Goal: Task Accomplishment & Management: Complete application form

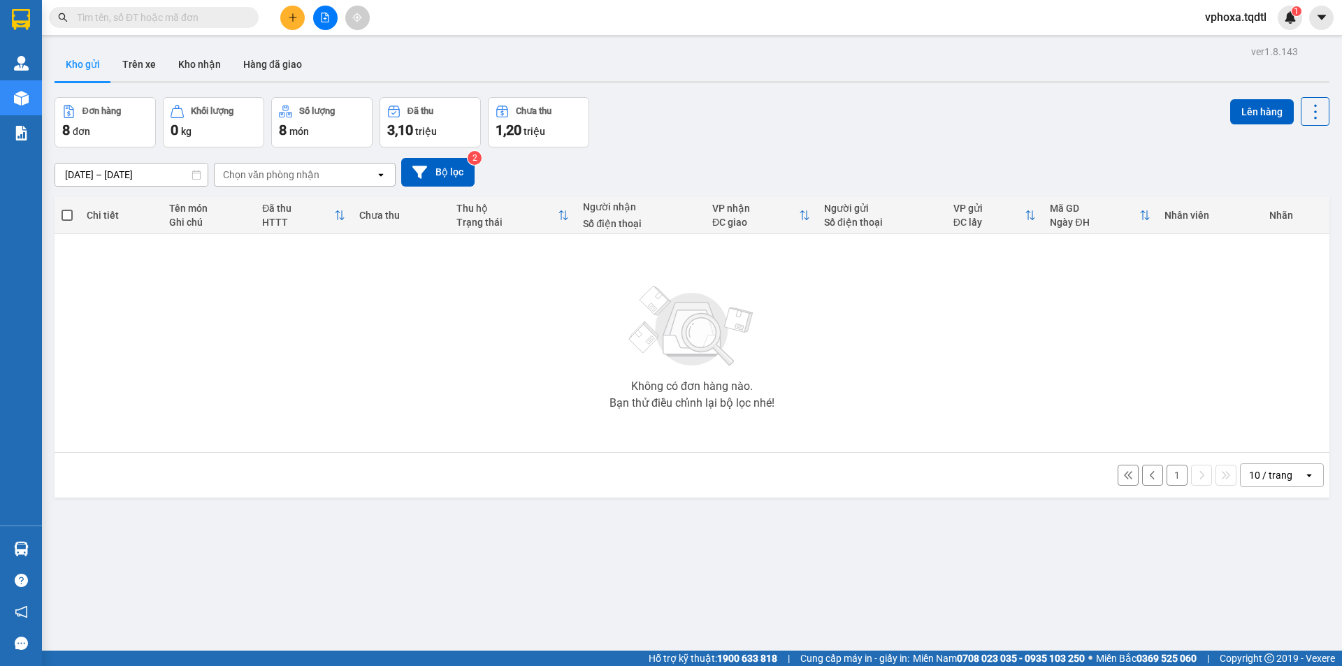
click at [861, 472] on button "1" at bounding box center [1177, 475] width 21 height 21
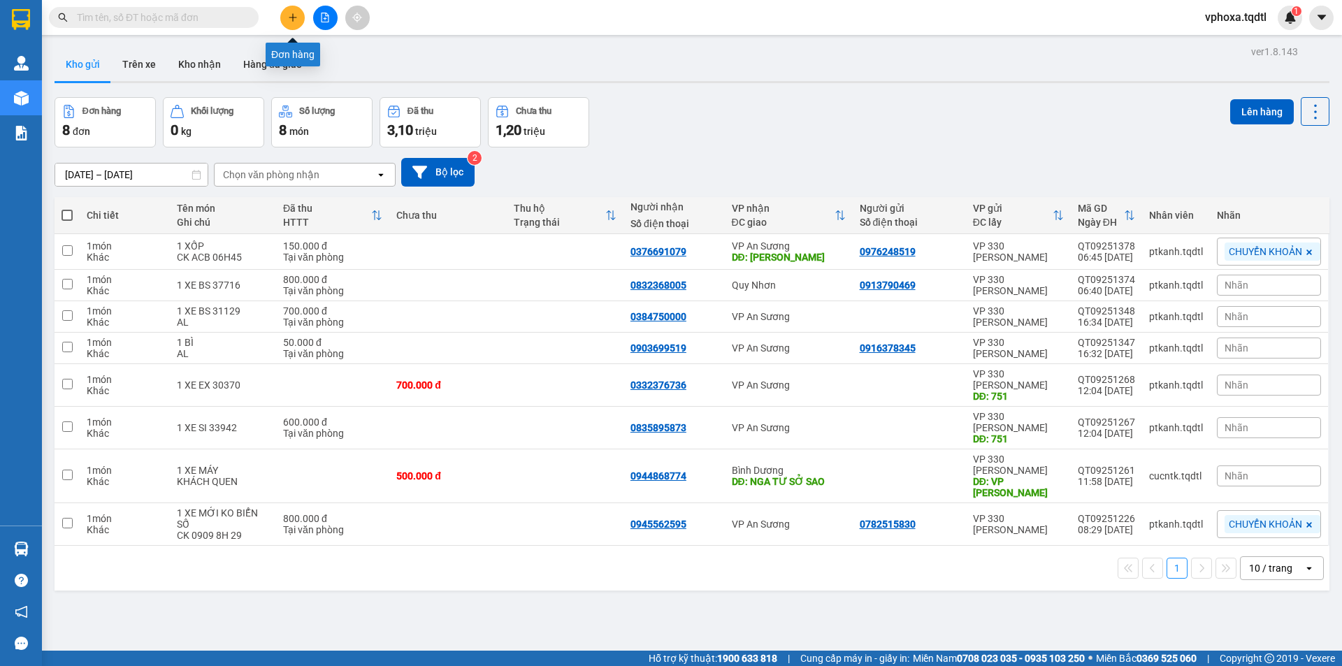
click at [291, 15] on icon "plus" at bounding box center [293, 18] width 10 height 10
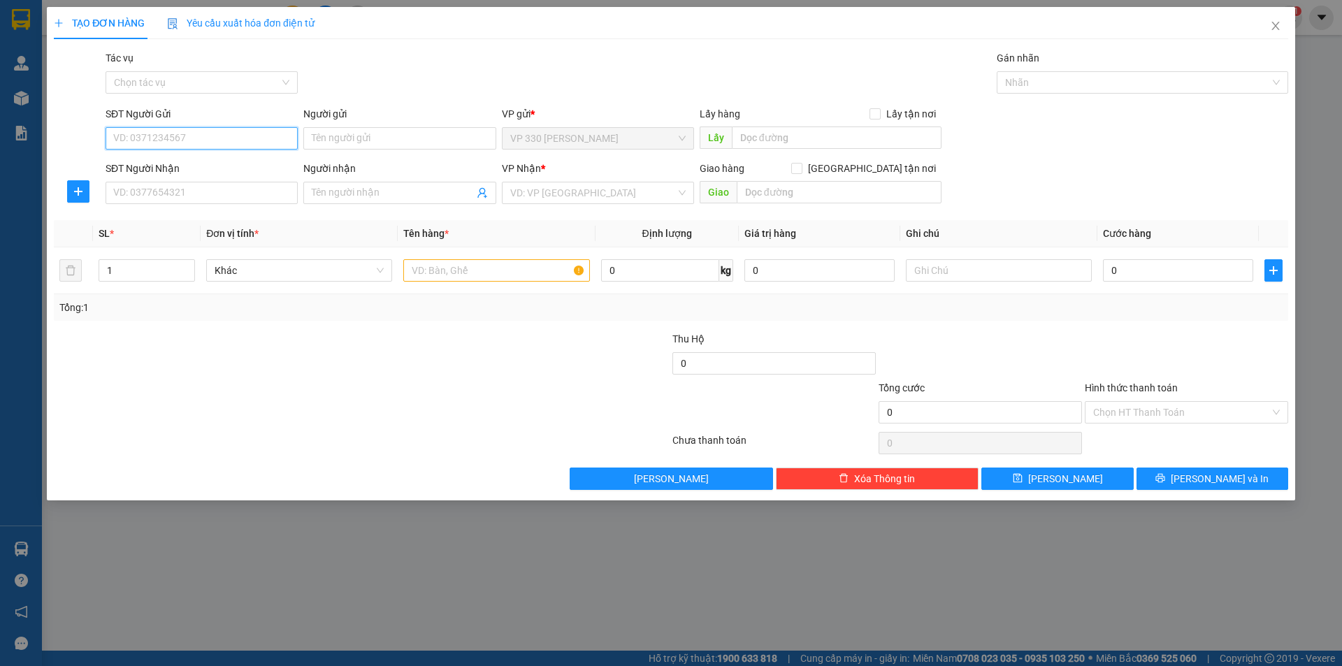
click at [192, 133] on input "SĐT Người Gửi" at bounding box center [202, 138] width 192 height 22
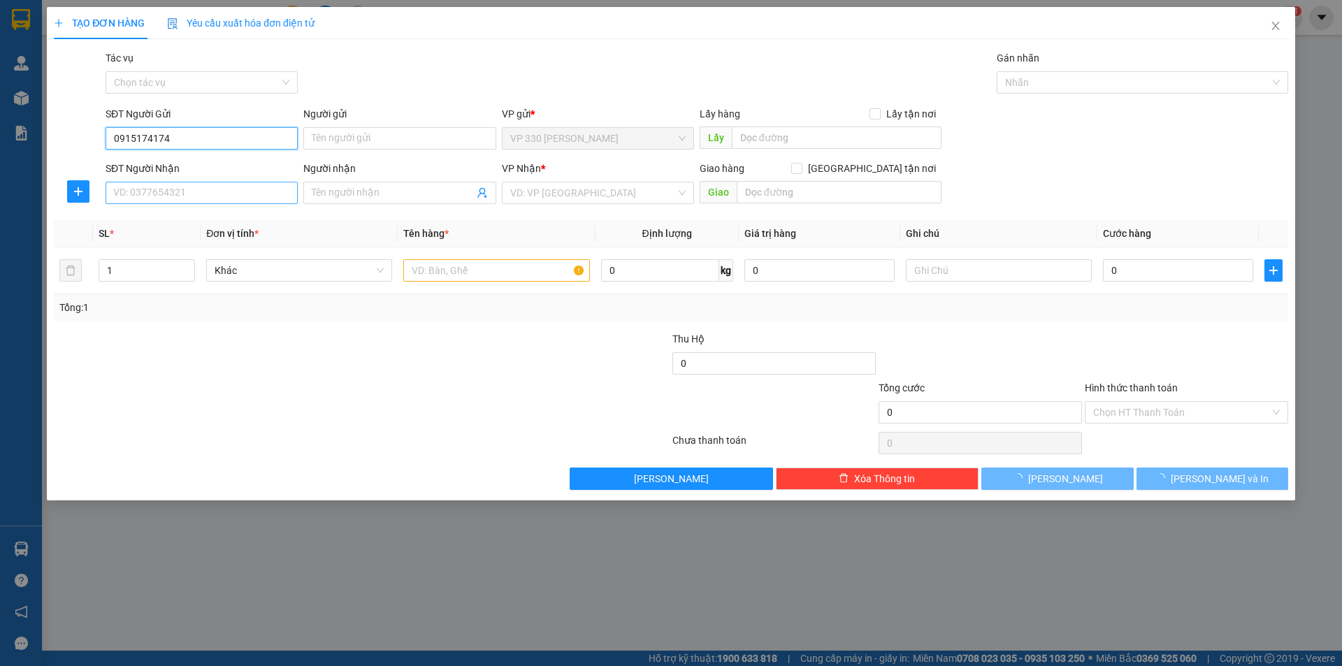
type input "0915174174"
click at [167, 189] on input "SĐT Người Nhận" at bounding box center [202, 193] width 192 height 22
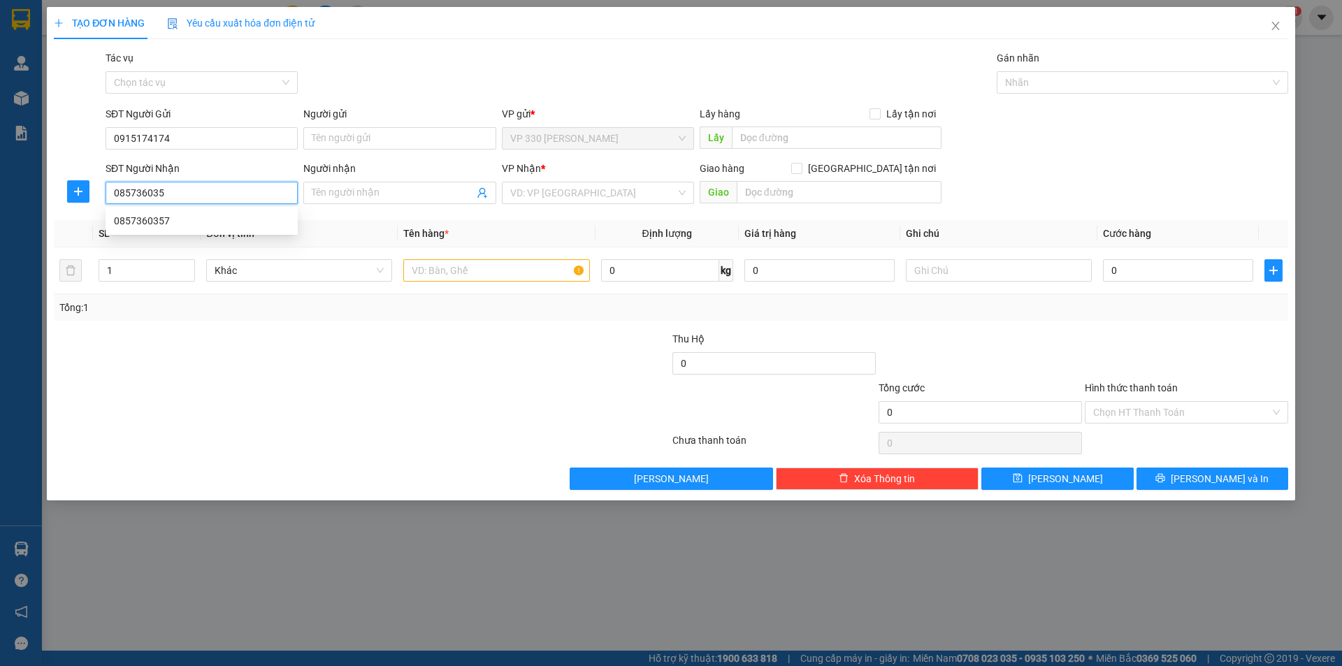
type input "0857360357"
click at [178, 222] on div "0857360357" at bounding box center [201, 220] width 175 height 15
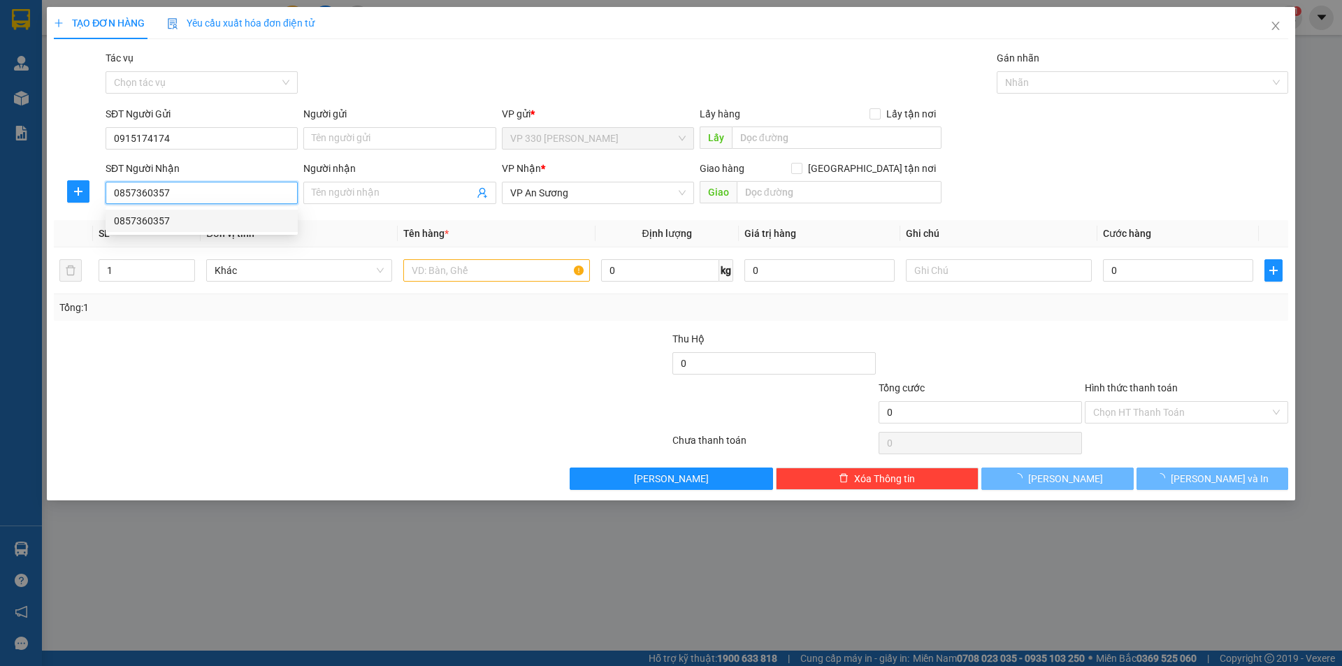
type input "200.000"
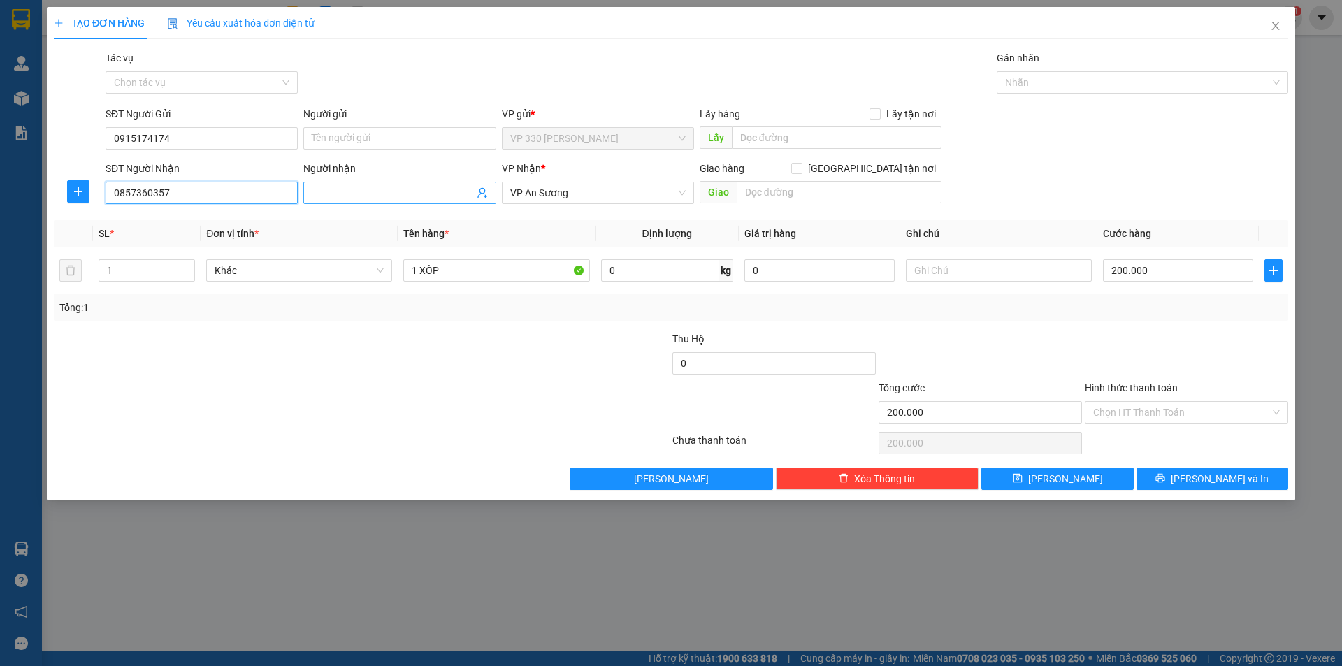
type input "0857360357"
click at [338, 195] on input "Người nhận" at bounding box center [393, 192] width 162 height 15
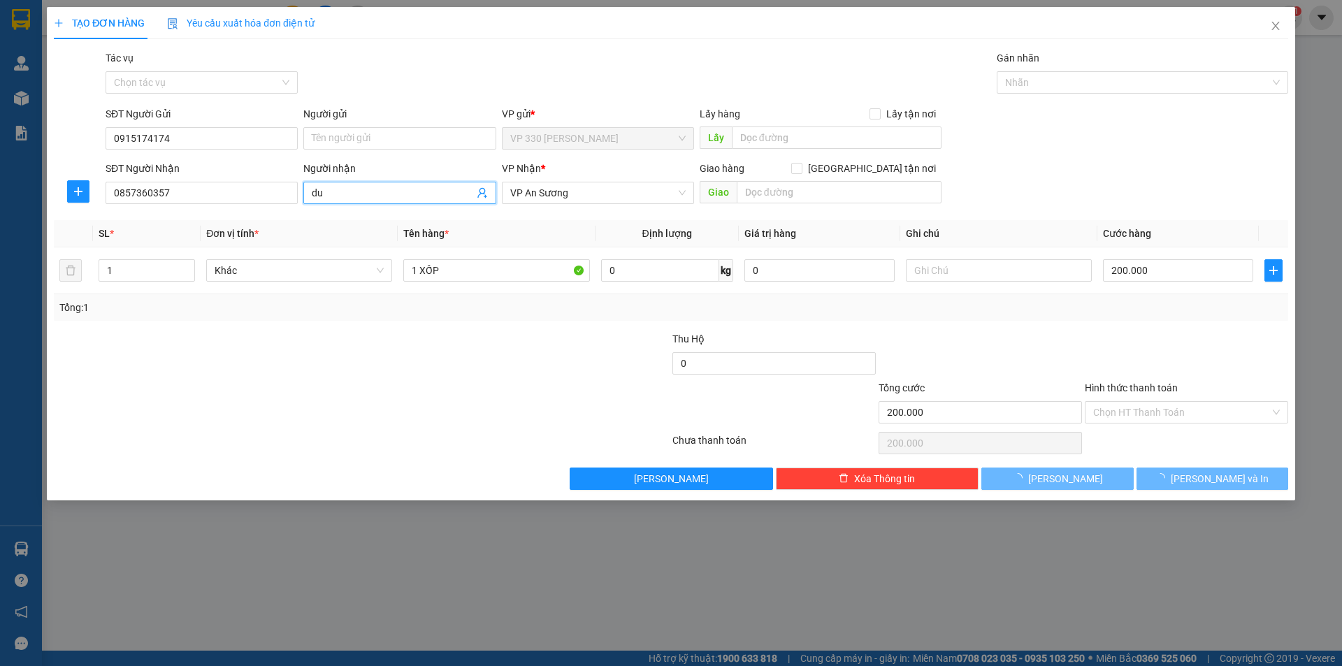
type input "d"
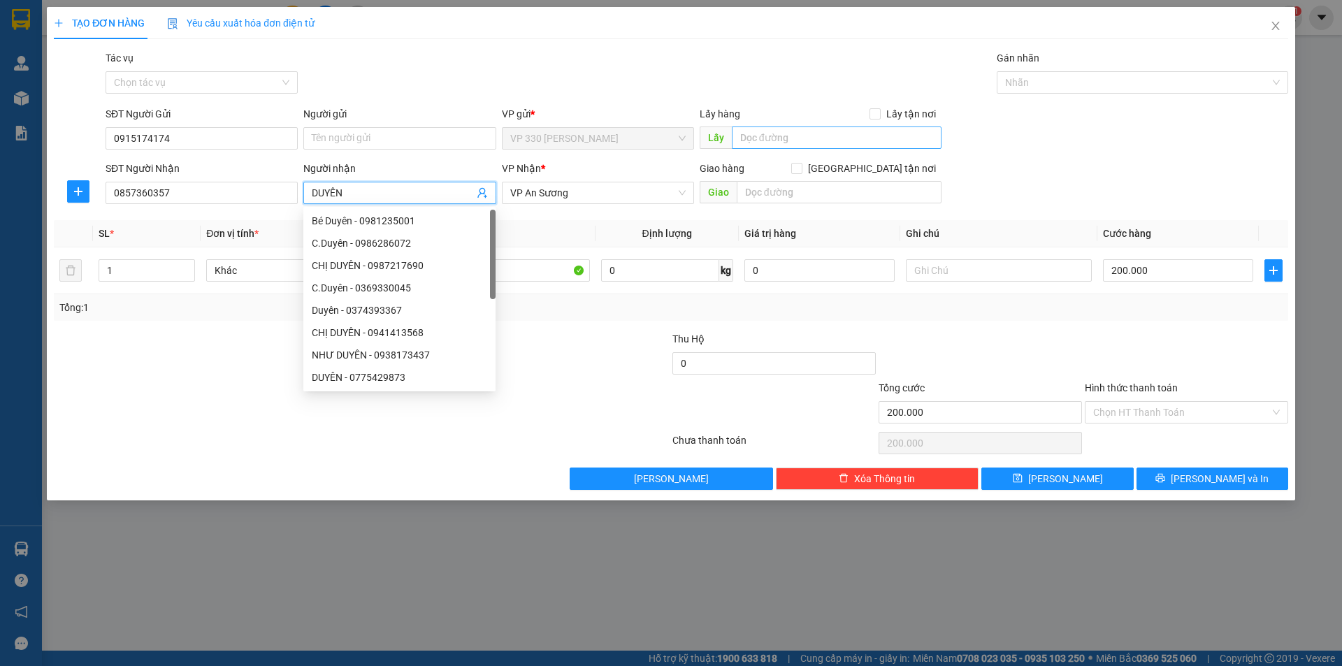
type input "DUYÊN"
click at [798, 134] on input "text" at bounding box center [837, 138] width 210 height 22
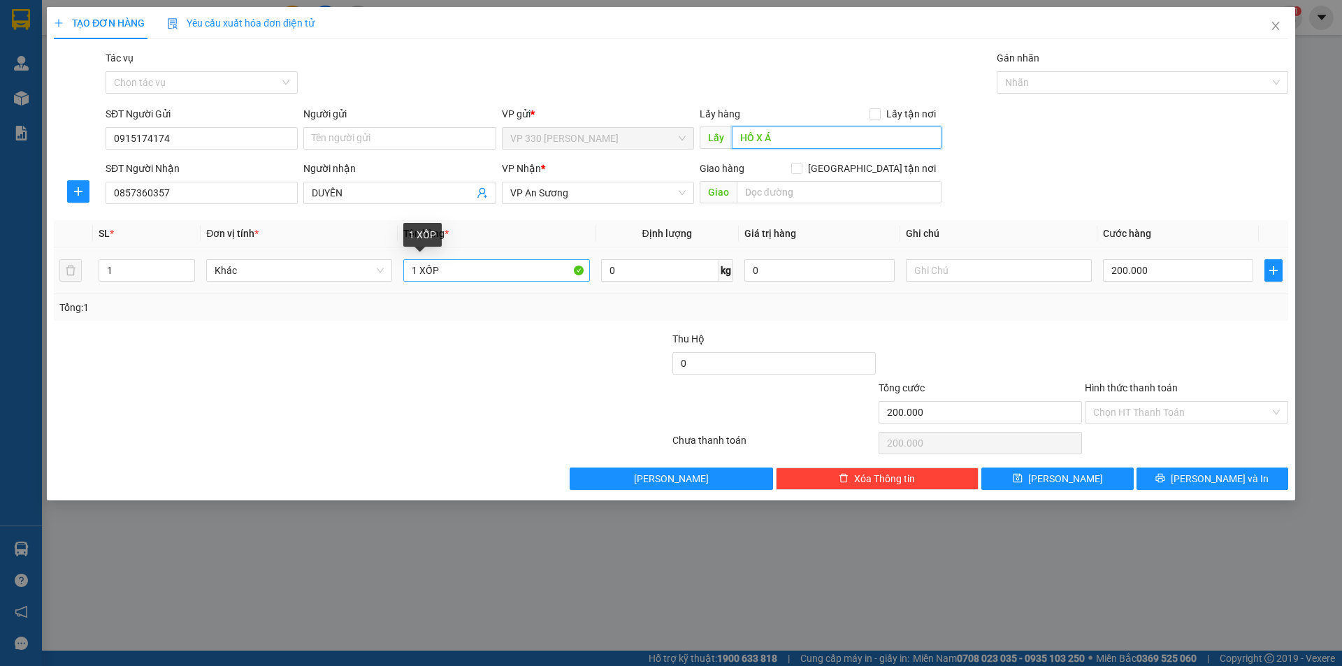
type input "HỒ X Á"
click at [480, 270] on input "1 XỐP" at bounding box center [496, 270] width 186 height 22
type input "1 XỐP + GẠO"
type input "2"
click at [188, 263] on span "up" at bounding box center [187, 267] width 8 height 8
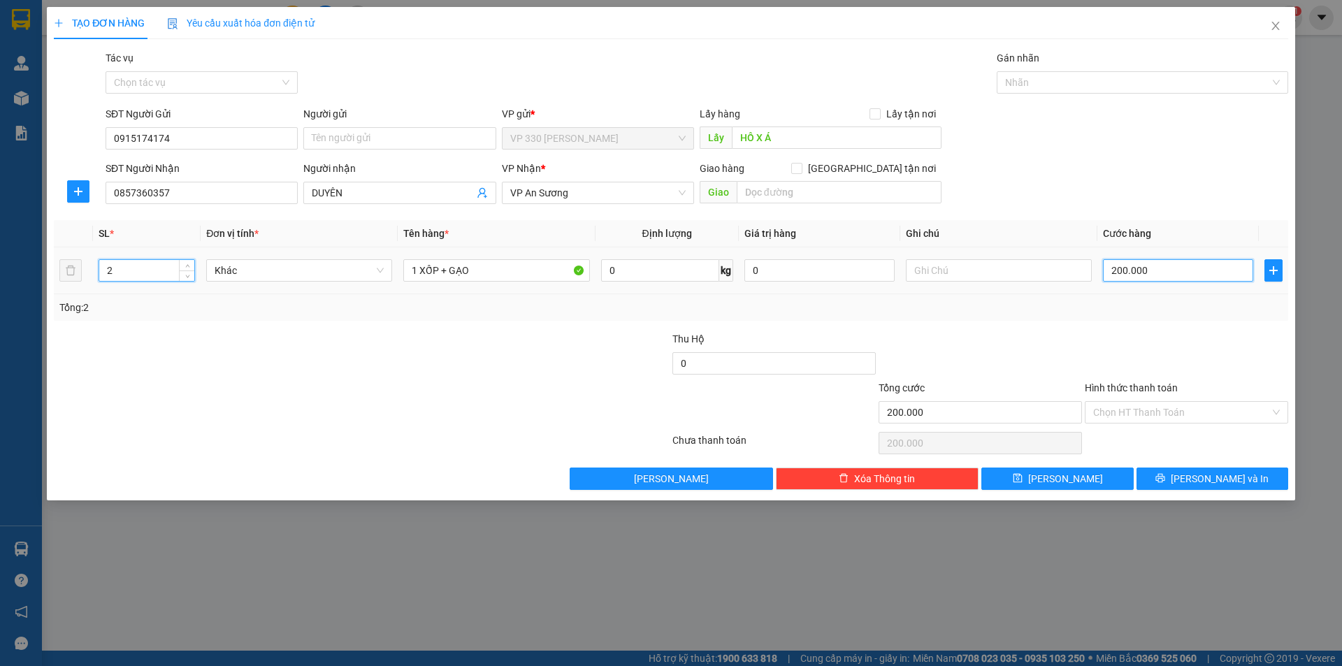
click at [861, 273] on input "200.000" at bounding box center [1178, 270] width 150 height 22
type input "0"
type input "3"
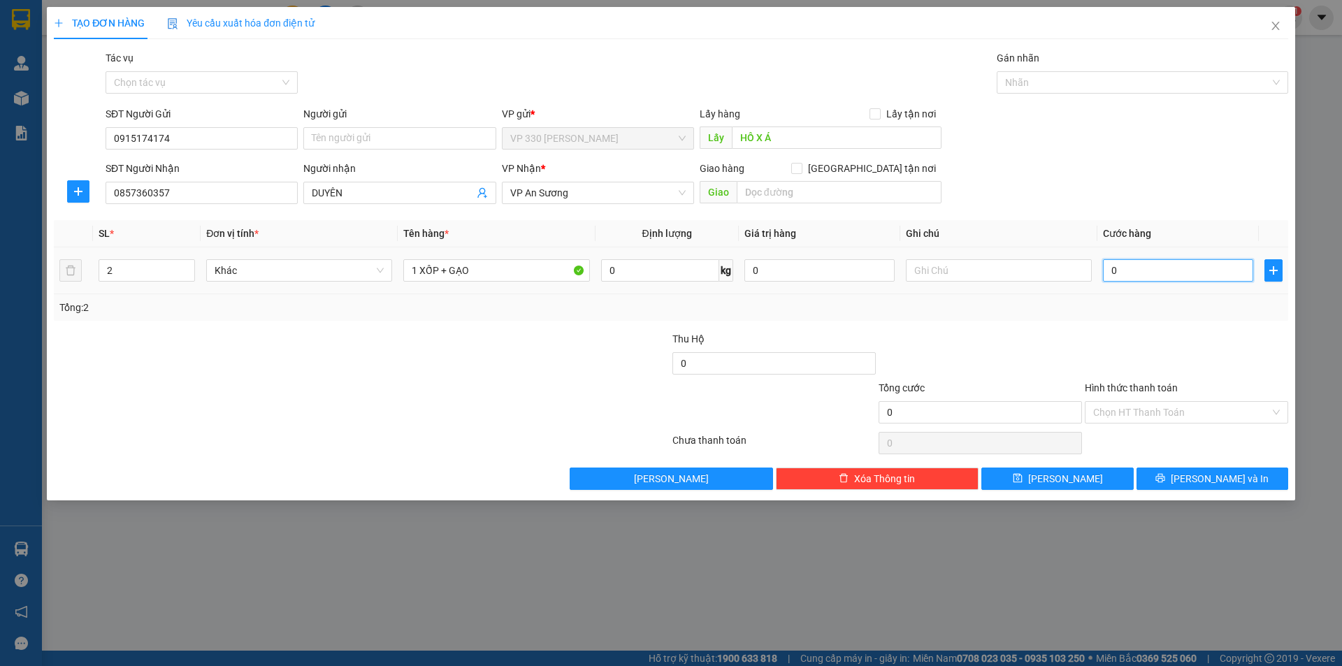
type input "3"
type input "03"
type input "30"
type input "030"
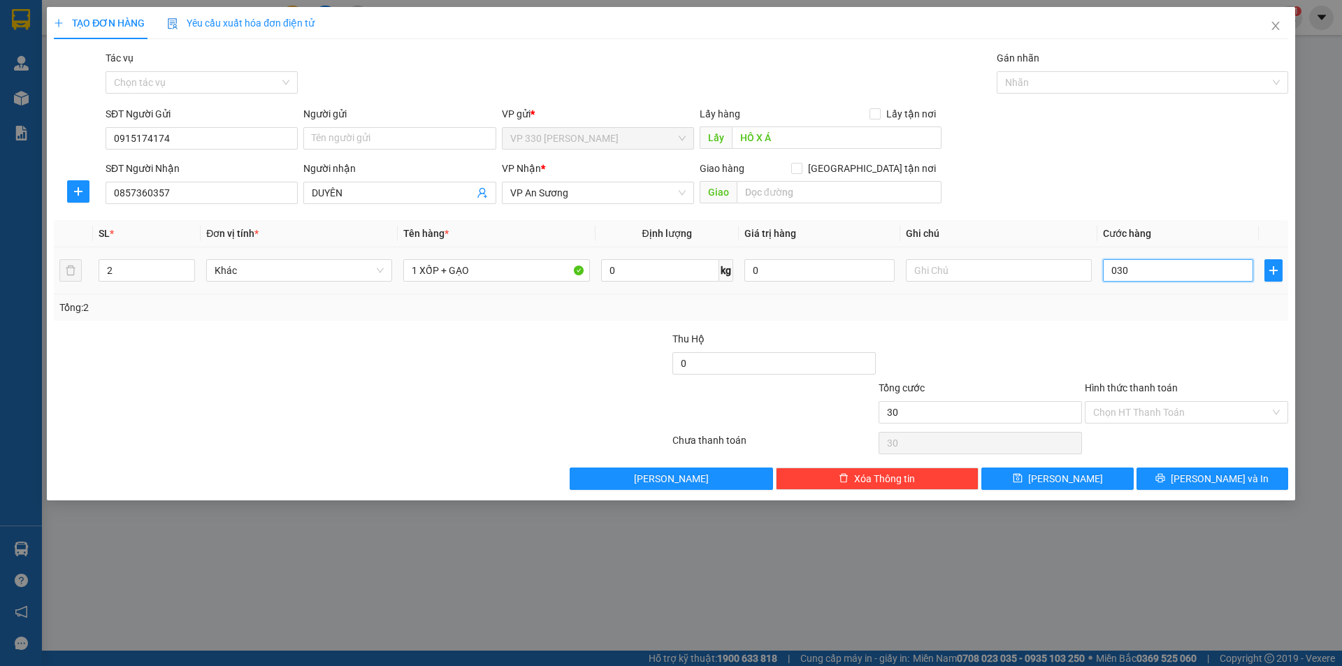
type input "300"
type input "0.300"
type input "3.000"
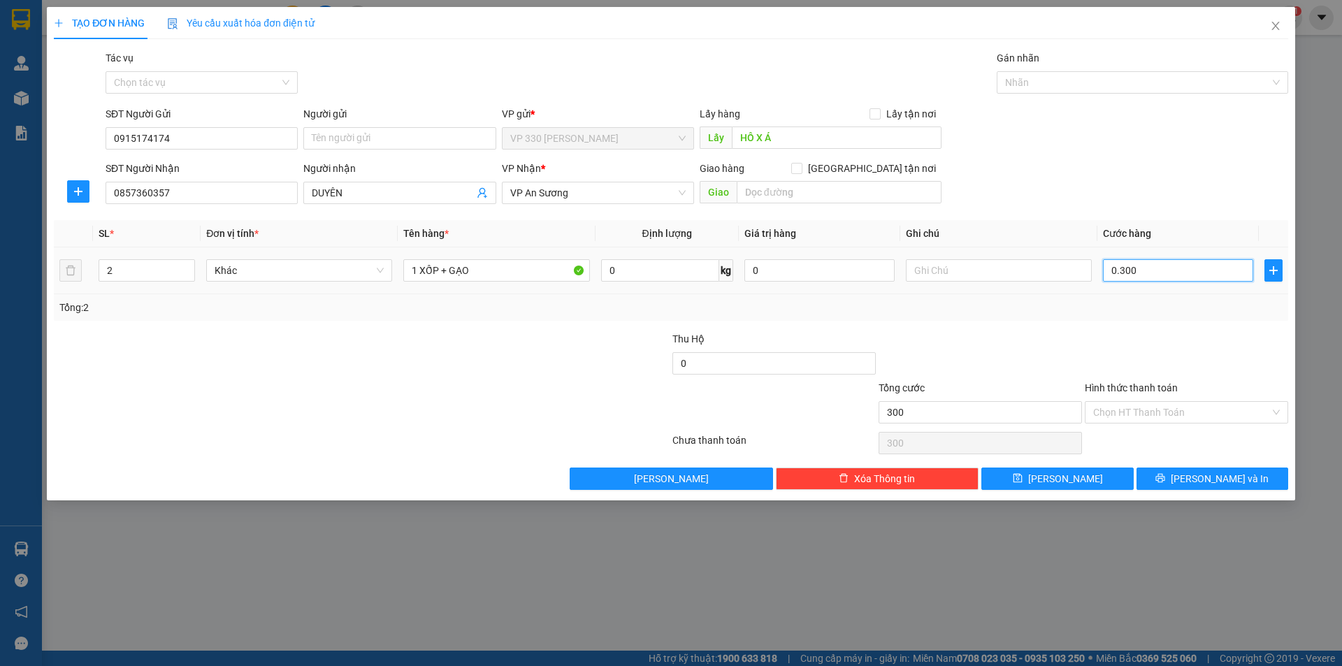
type input "03.000"
type input "30.000"
type input "030.000"
type input "300.000"
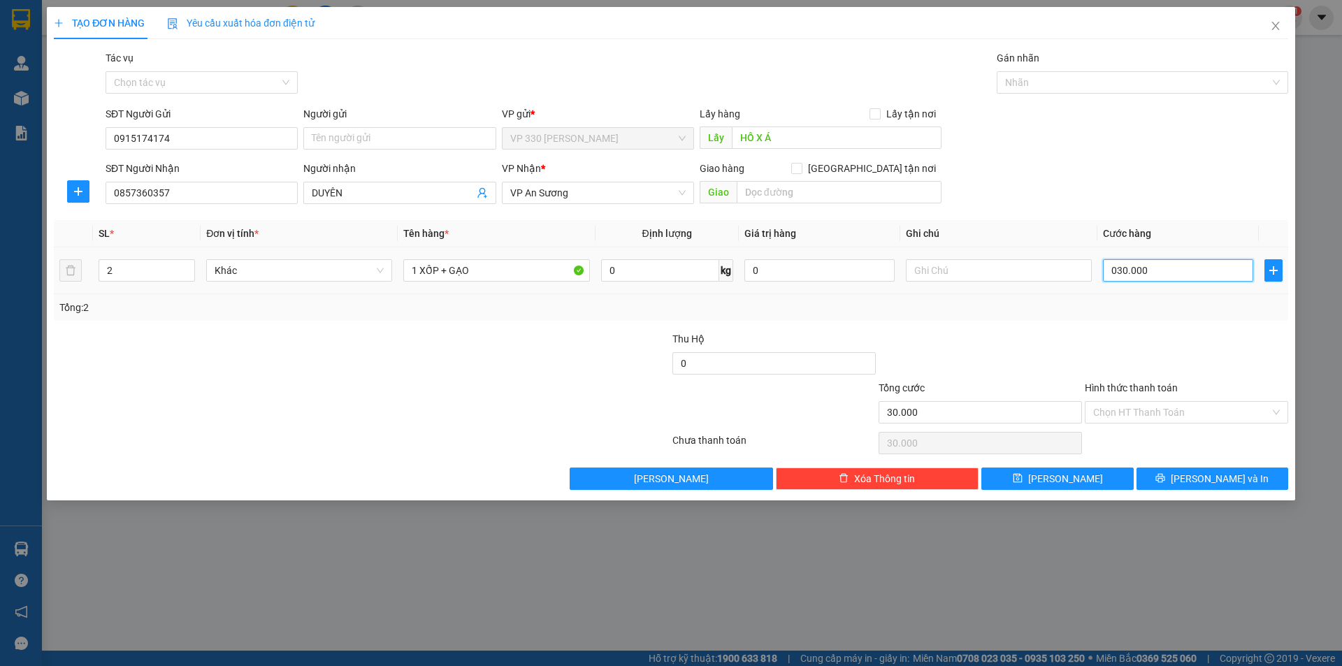
type input "300.000"
click at [861, 77] on div at bounding box center [1136, 82] width 271 height 17
type input "300.000"
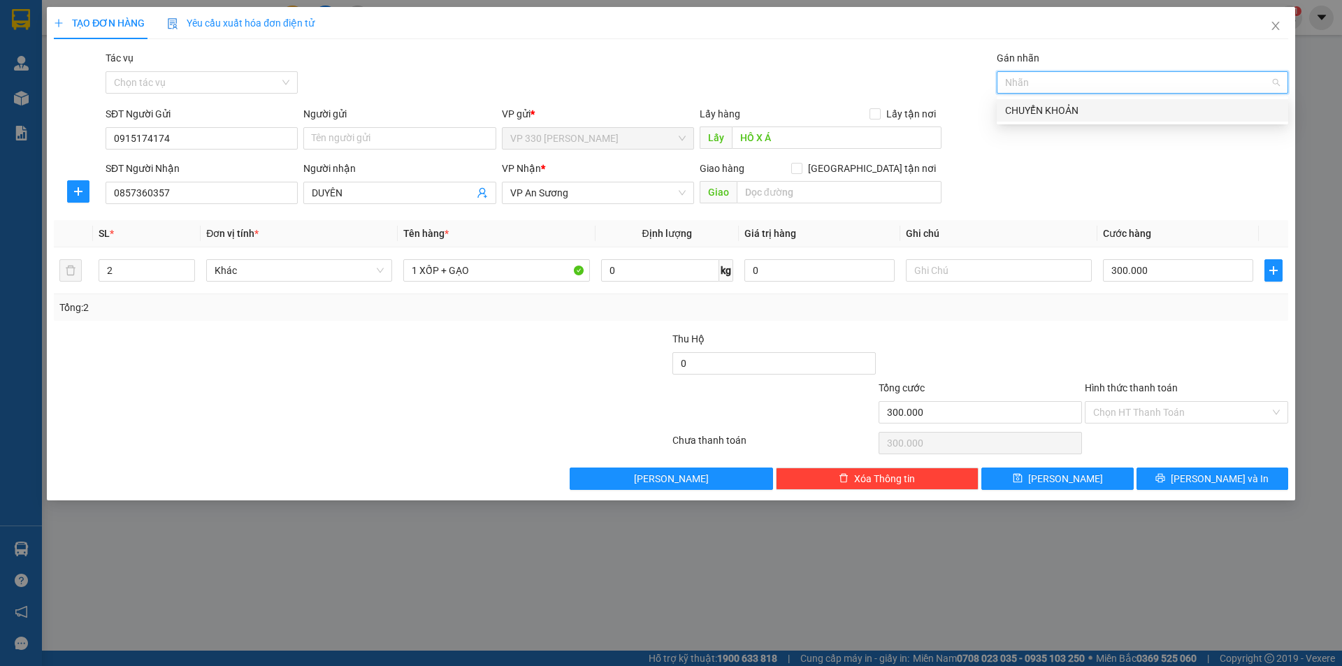
click at [861, 108] on div "CHUYỂN KHOẢN" at bounding box center [1142, 110] width 275 height 15
click at [861, 412] on input "Hình thức thanh toán" at bounding box center [1182, 412] width 177 height 21
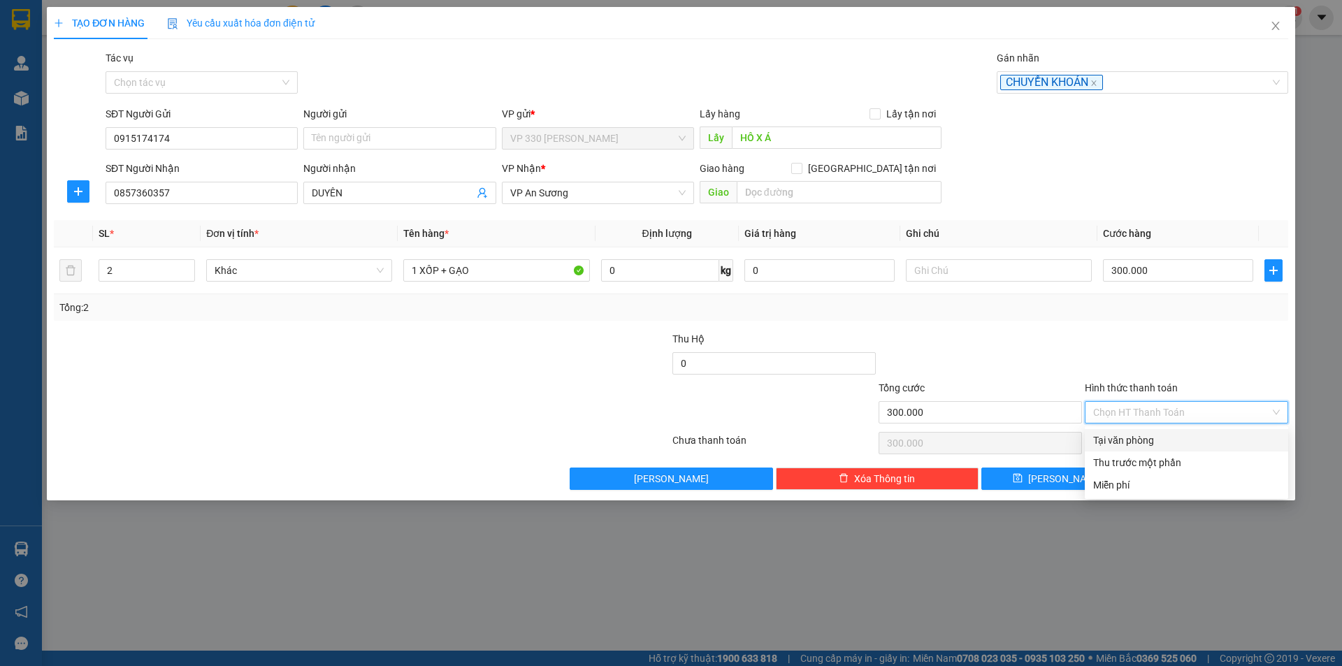
click at [861, 438] on div "Tại văn phòng" at bounding box center [1187, 440] width 187 height 15
type input "0"
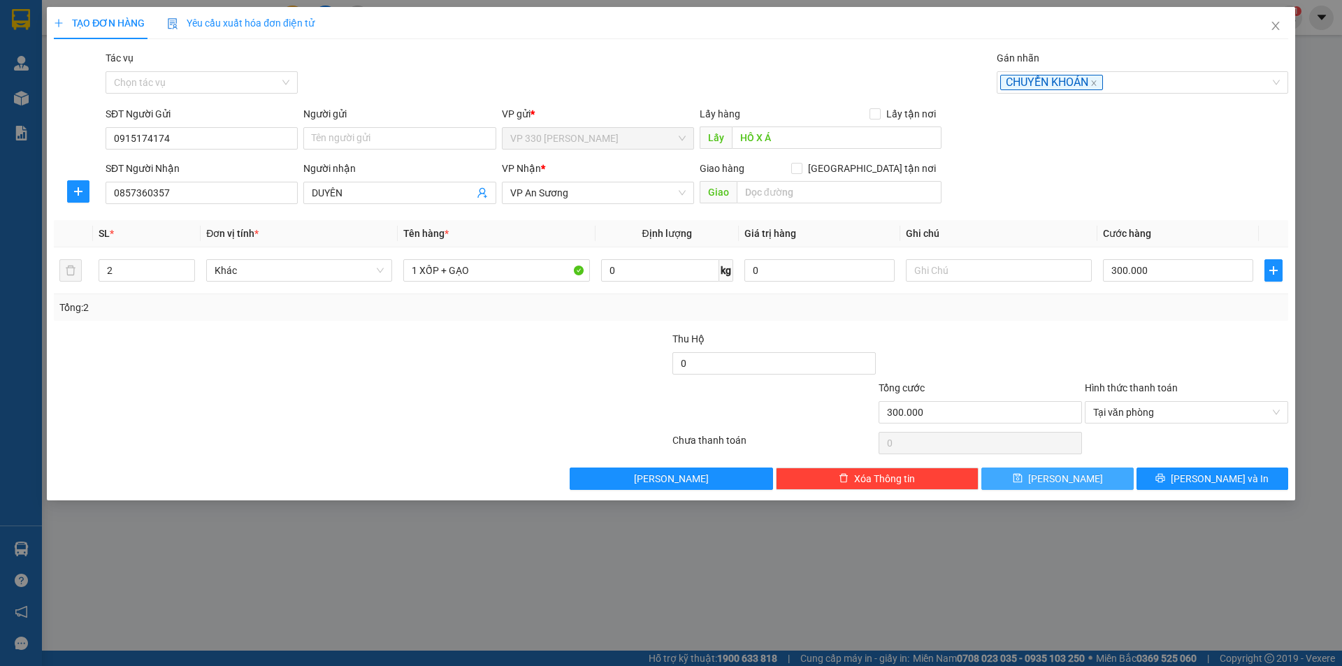
click at [861, 482] on span "[PERSON_NAME]" at bounding box center [1065, 478] width 75 height 15
type input "0"
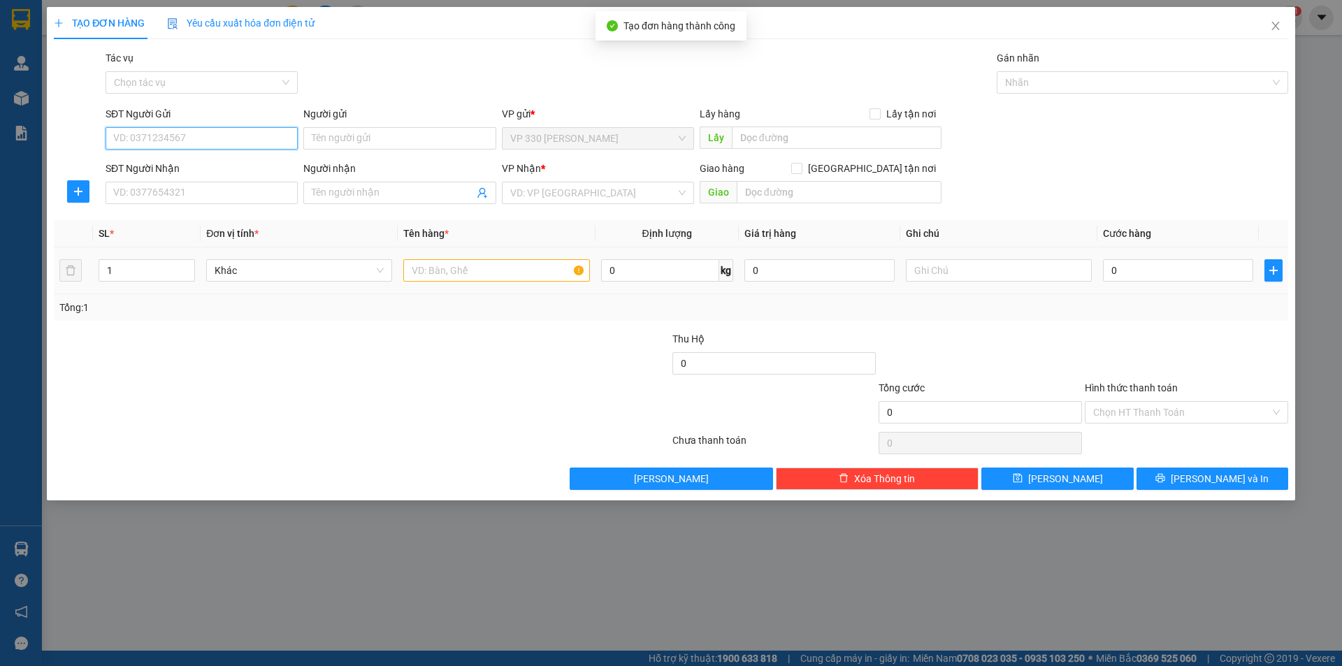
click at [244, 139] on input "SĐT Người Gửi" at bounding box center [202, 138] width 192 height 22
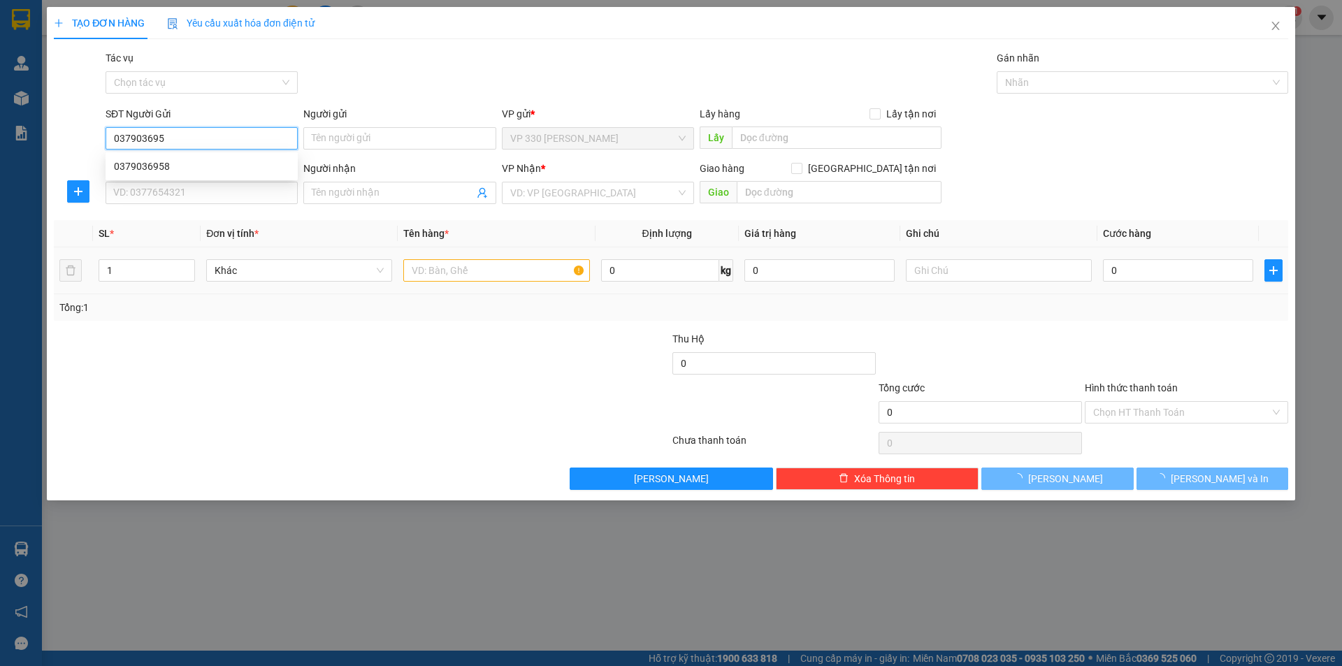
type input "0379036958"
click at [208, 172] on div "0379036958" at bounding box center [201, 166] width 175 height 15
type input "HỒ XÁ"
type input "0985948298"
type input "250.000"
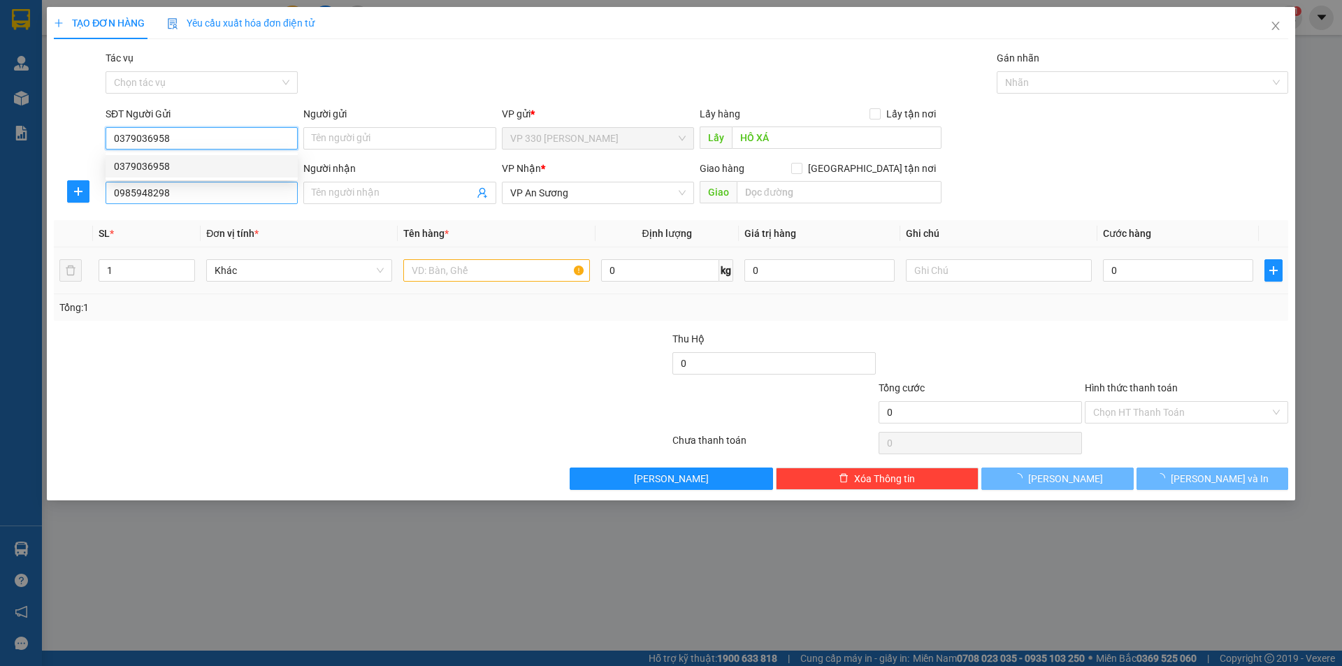
type input "250.000"
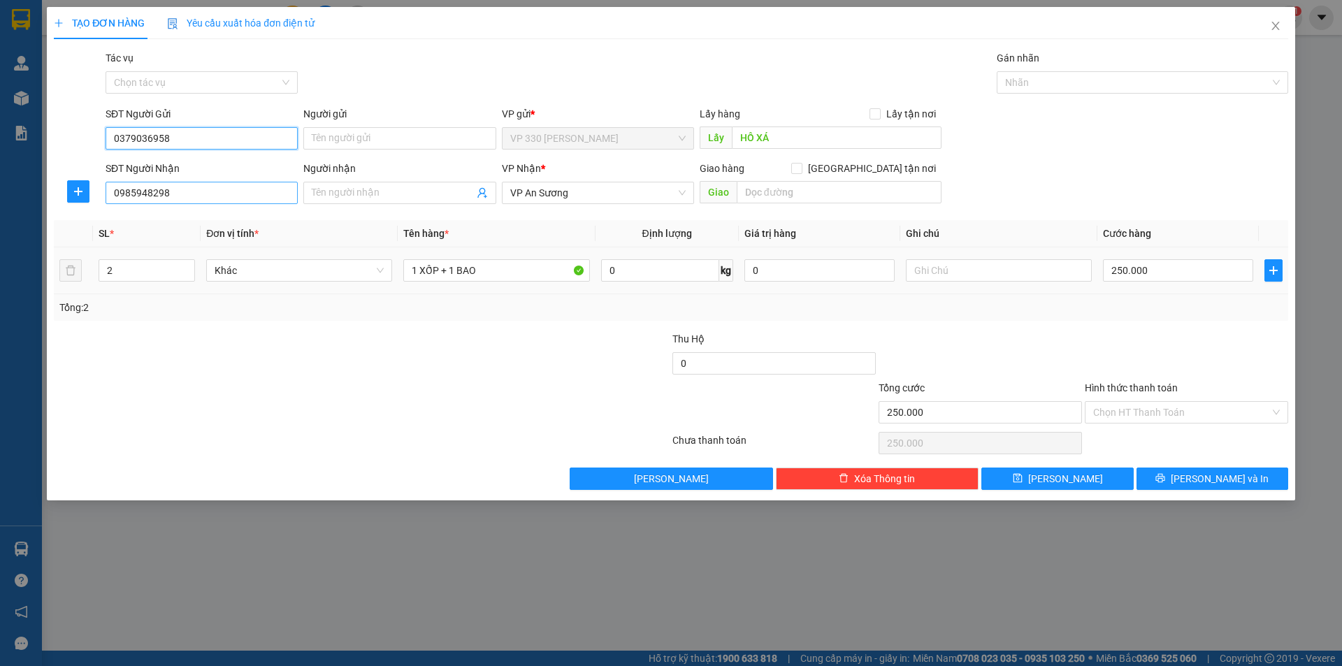
type input "0379036958"
drag, startPoint x: 198, startPoint y: 191, endPoint x: 105, endPoint y: 191, distance: 93.0
click at [106, 191] on input "0985948298" at bounding box center [202, 193] width 192 height 22
type input "0827875979"
click at [180, 219] on div "0827875979" at bounding box center [201, 220] width 175 height 15
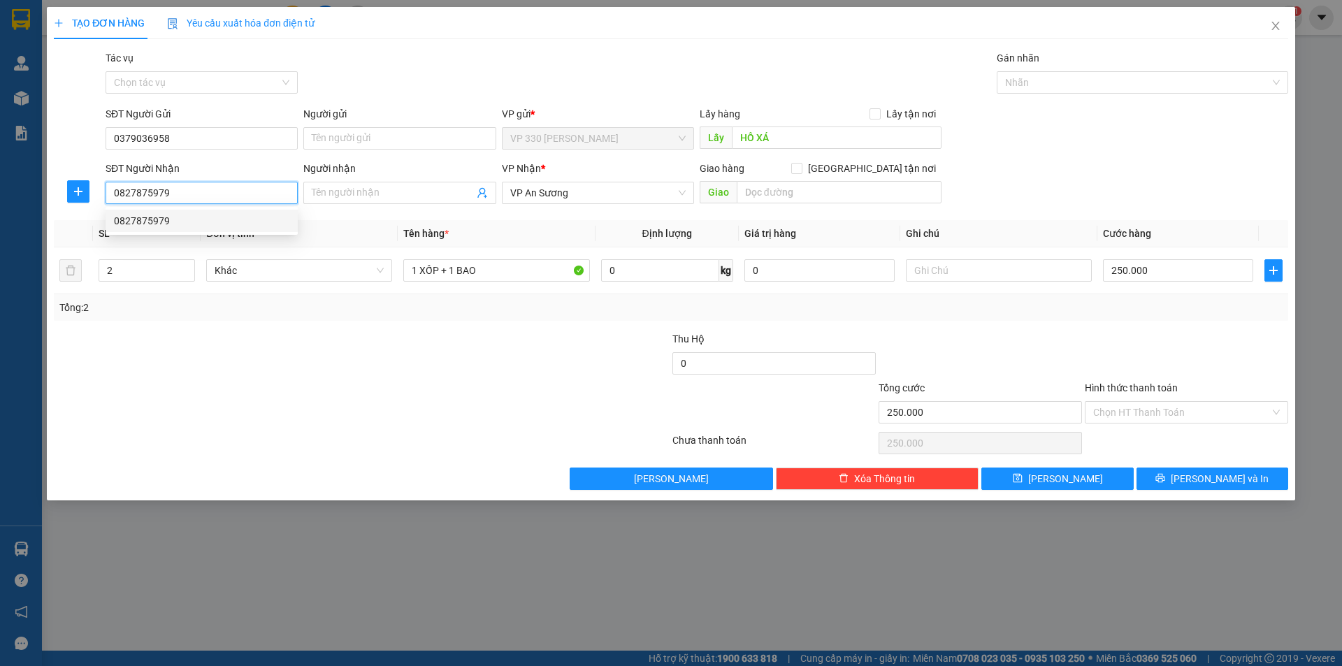
type input "GIA NGHĨA"
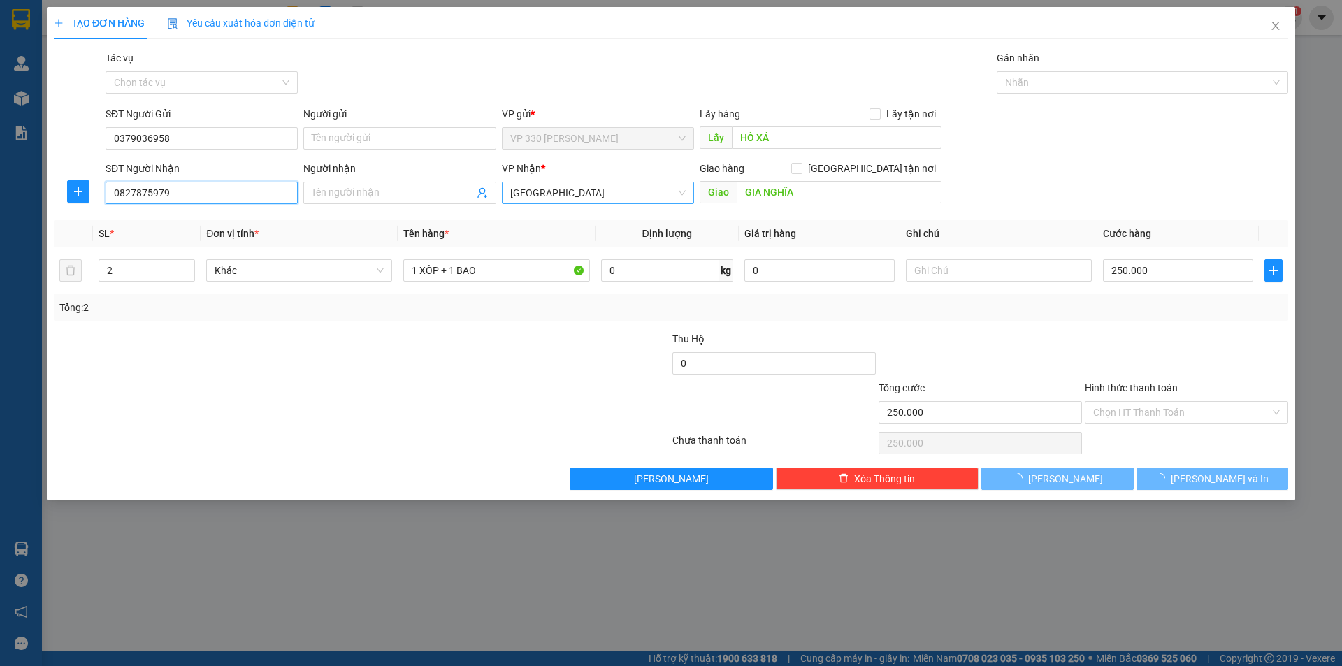
type input "150.000"
type input "0827875979"
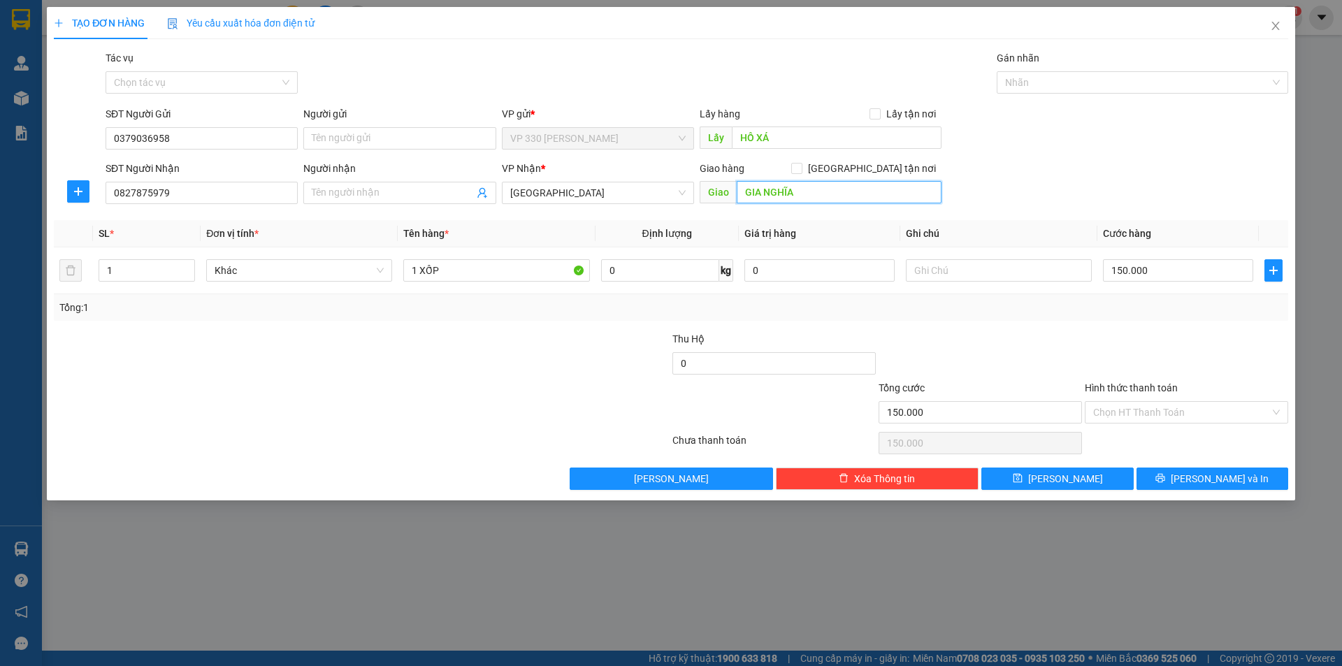
click at [809, 194] on input "GIA NGHĨA" at bounding box center [839, 192] width 205 height 22
click at [682, 194] on span "[GEOGRAPHIC_DATA]" at bounding box center [597, 192] width 175 height 21
type input "GIA NGHĨA _DAKNONG"
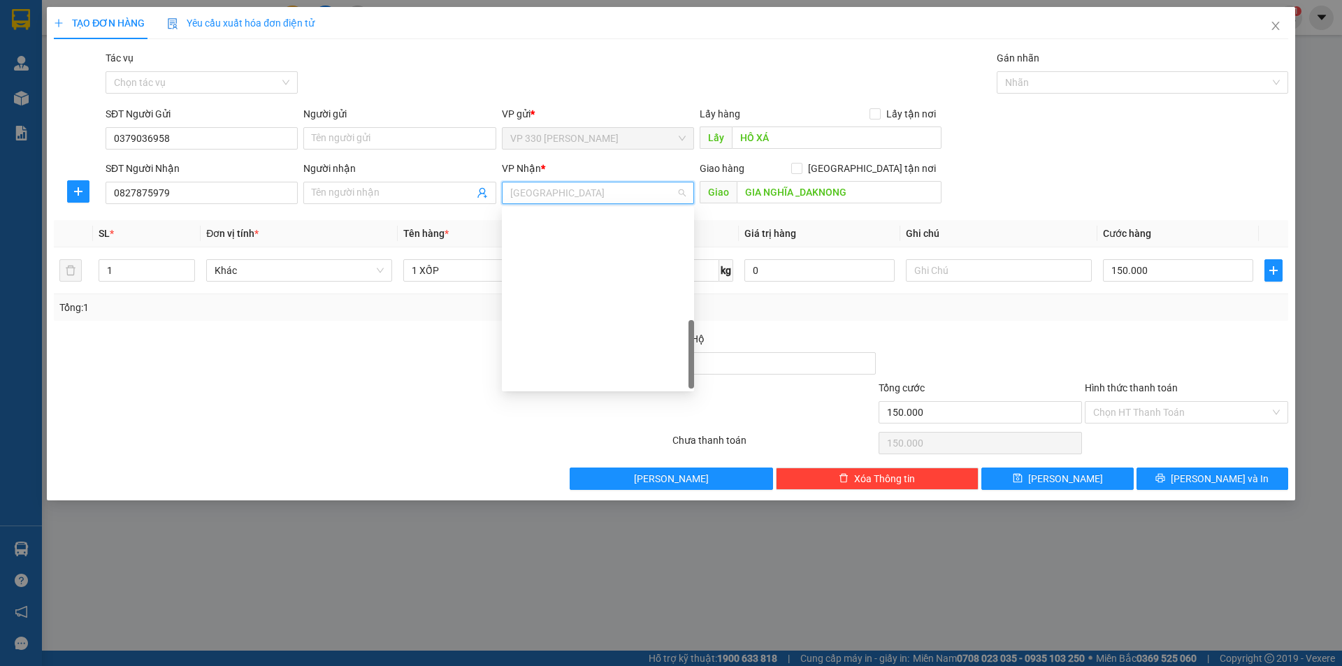
scroll to position [386, 0]
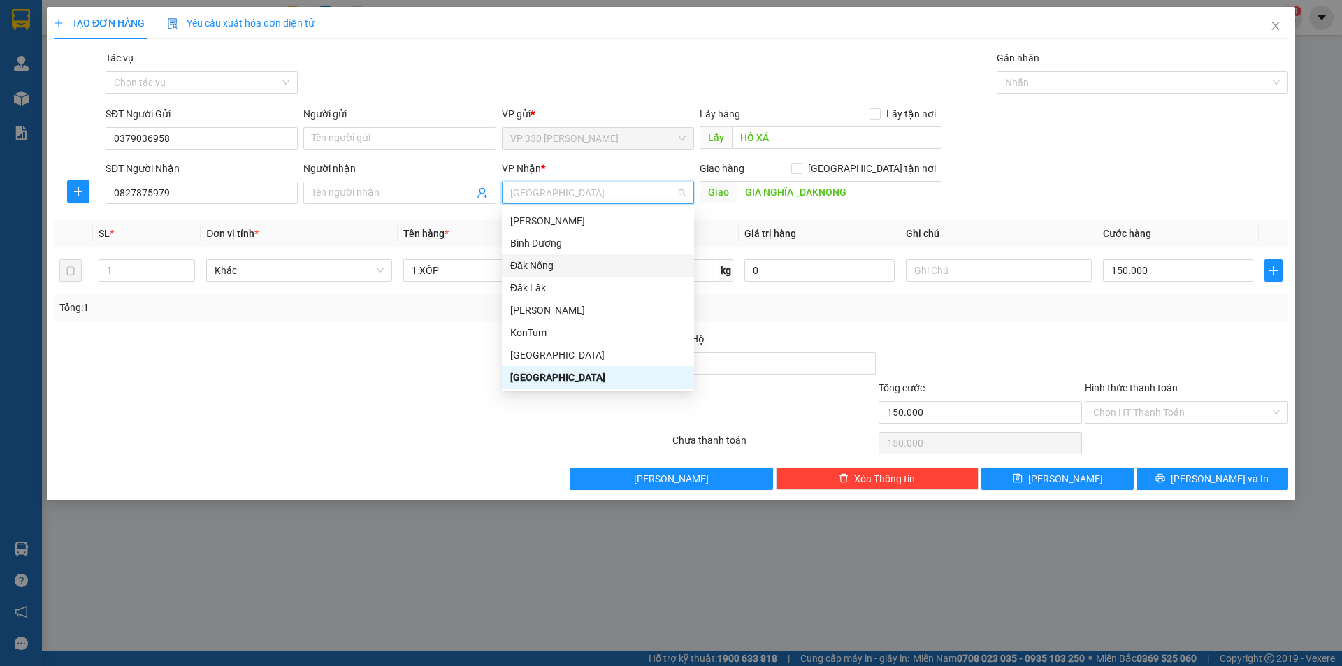
click at [570, 268] on div "Đăk Nông" at bounding box center [597, 265] width 175 height 15
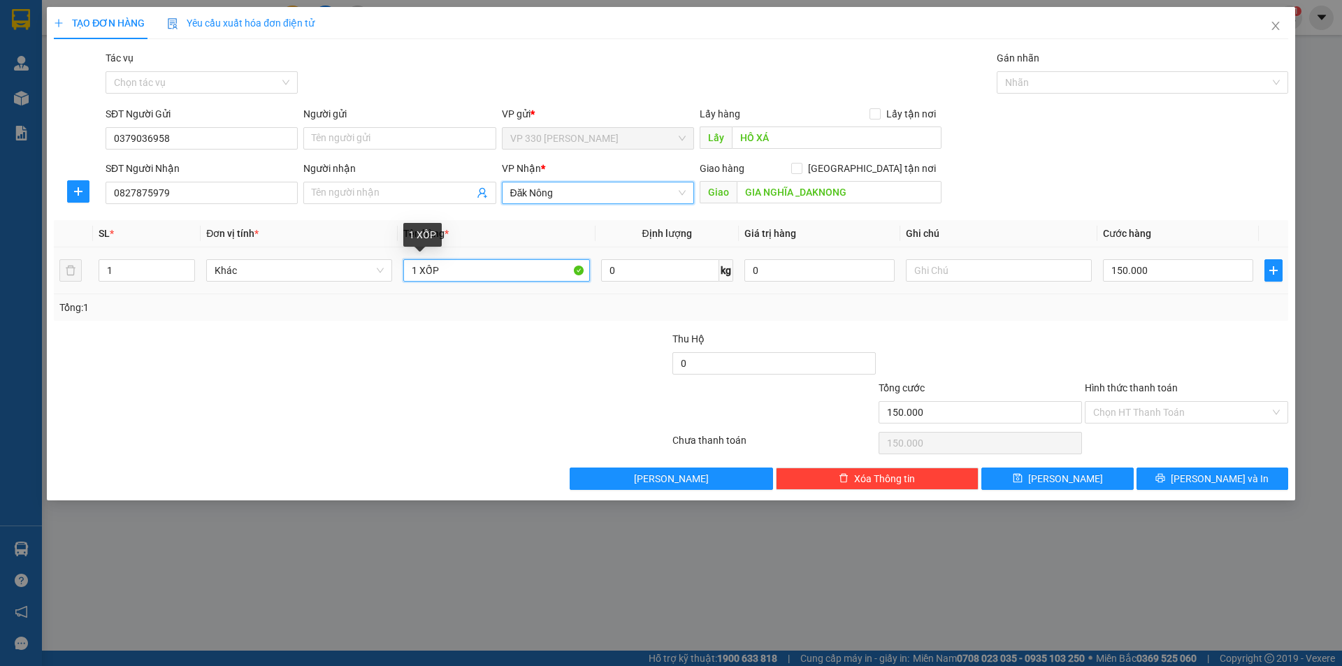
click at [451, 269] on input "1 XỐP" at bounding box center [496, 270] width 186 height 22
type input "1 XỐP + 1 BAO CAN RƯỢU"
type input "2"
click at [189, 265] on icon "up" at bounding box center [187, 267] width 5 height 5
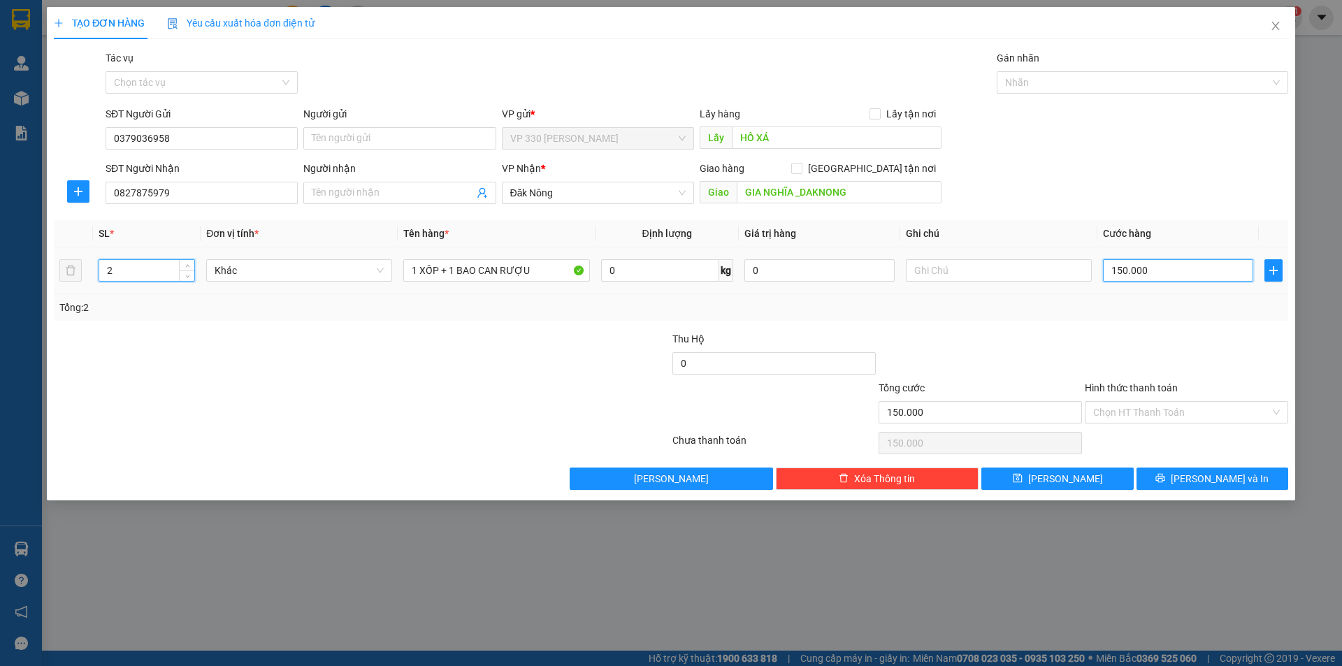
click at [861, 268] on input "150.000" at bounding box center [1178, 270] width 150 height 22
type input "0"
type input "3"
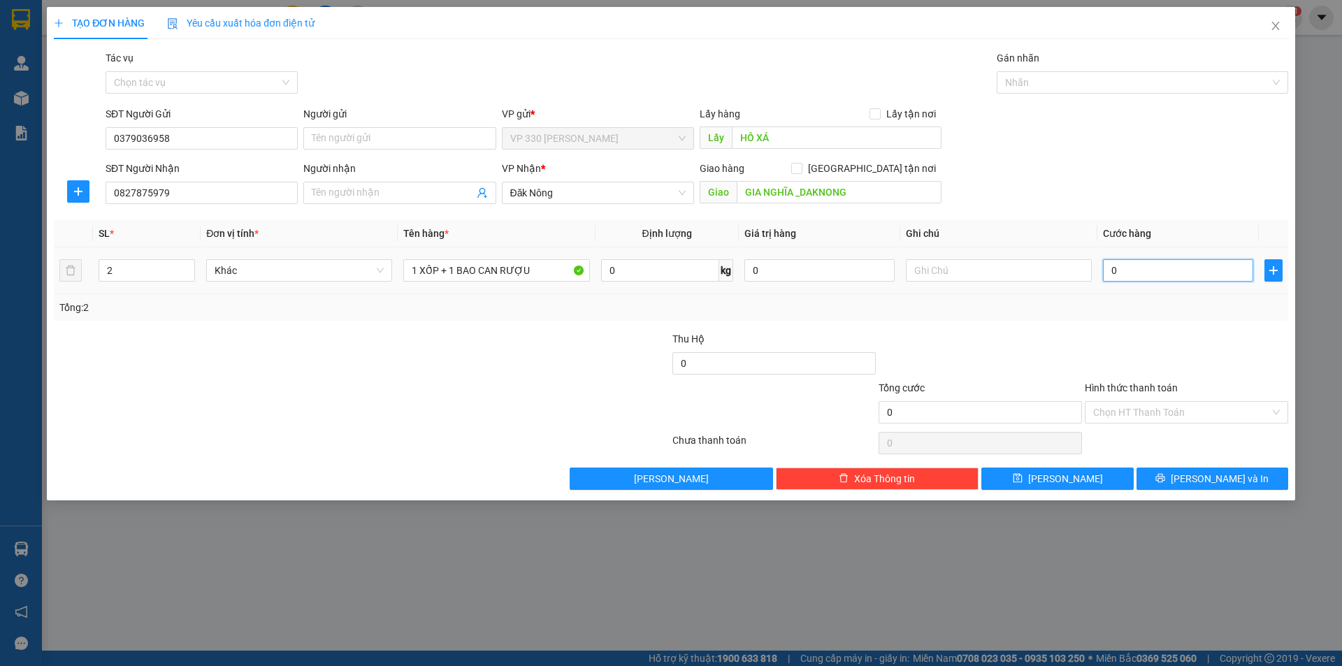
type input "3"
type input "03"
type input "30"
type input "030"
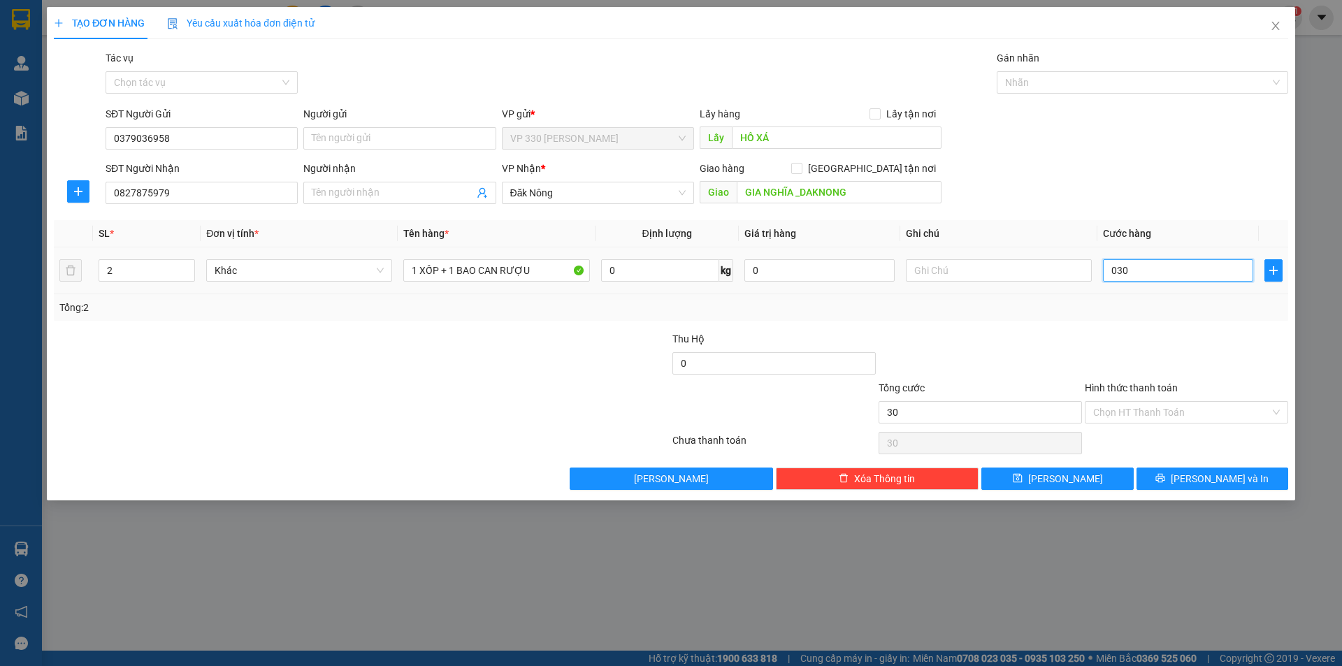
type input "300"
type input "03.000"
type input "3.000"
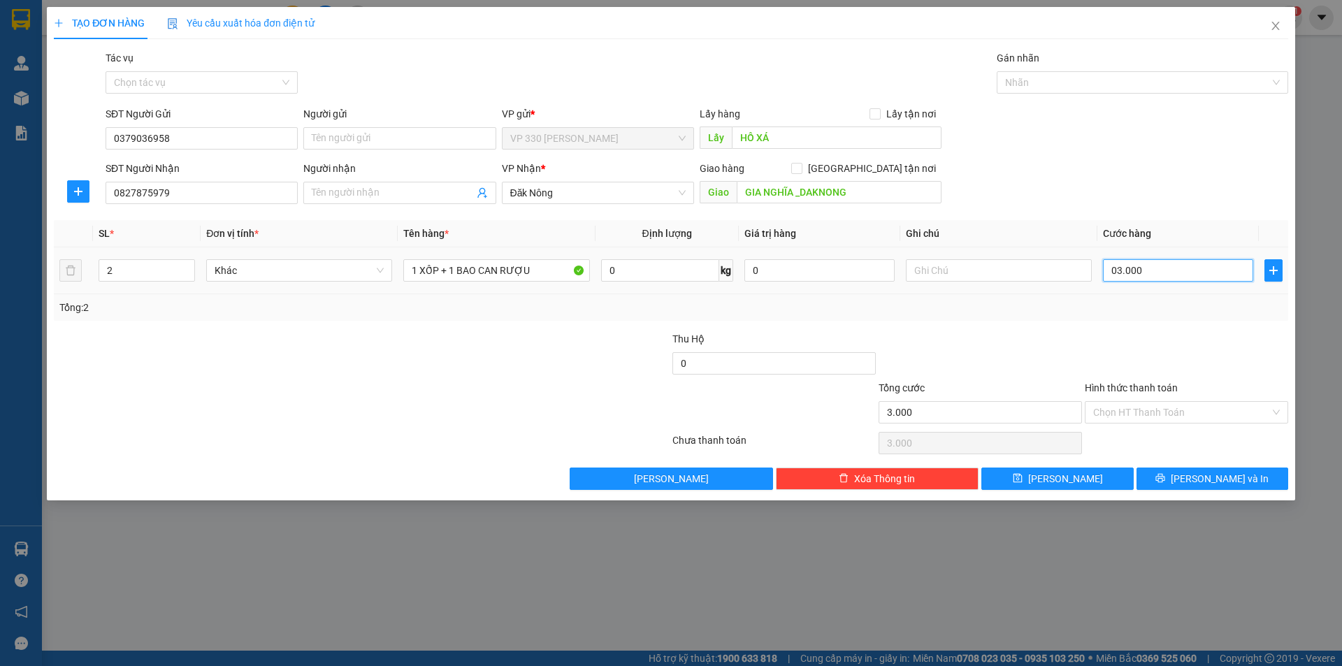
type input "030.000"
type input "30.000"
type input "300.000"
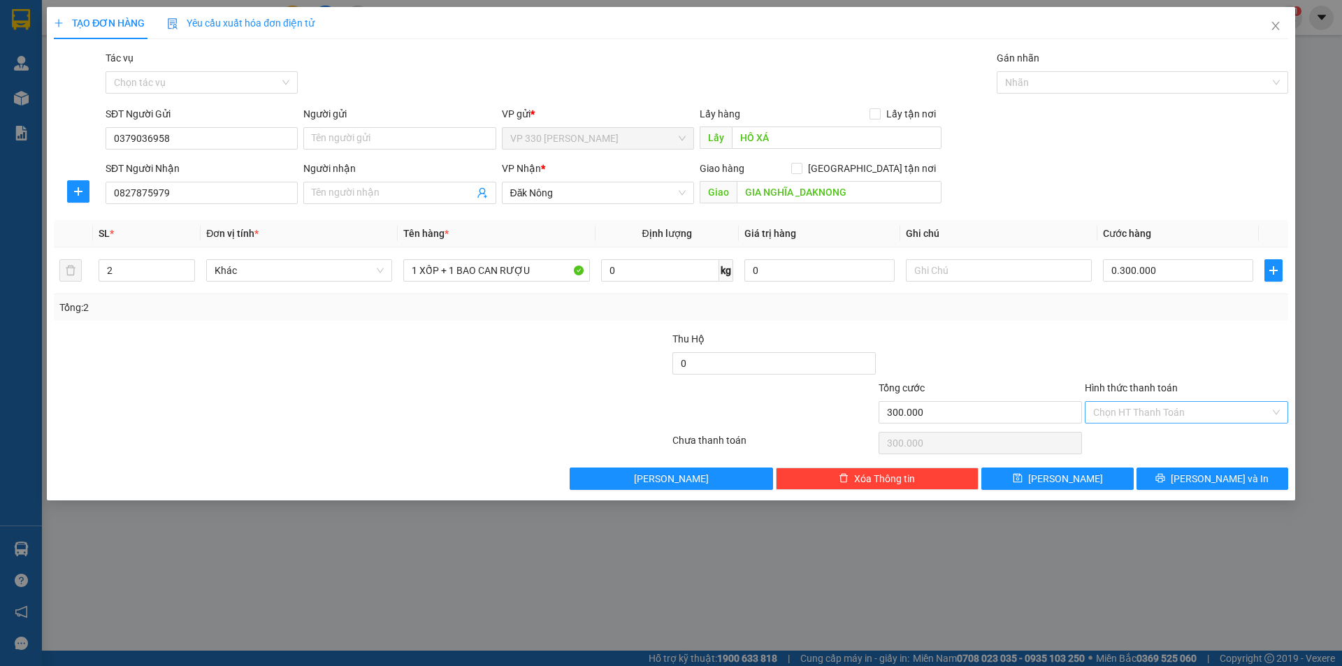
type input "300.000"
click at [861, 406] on input "Hình thức thanh toán" at bounding box center [1182, 412] width 177 height 21
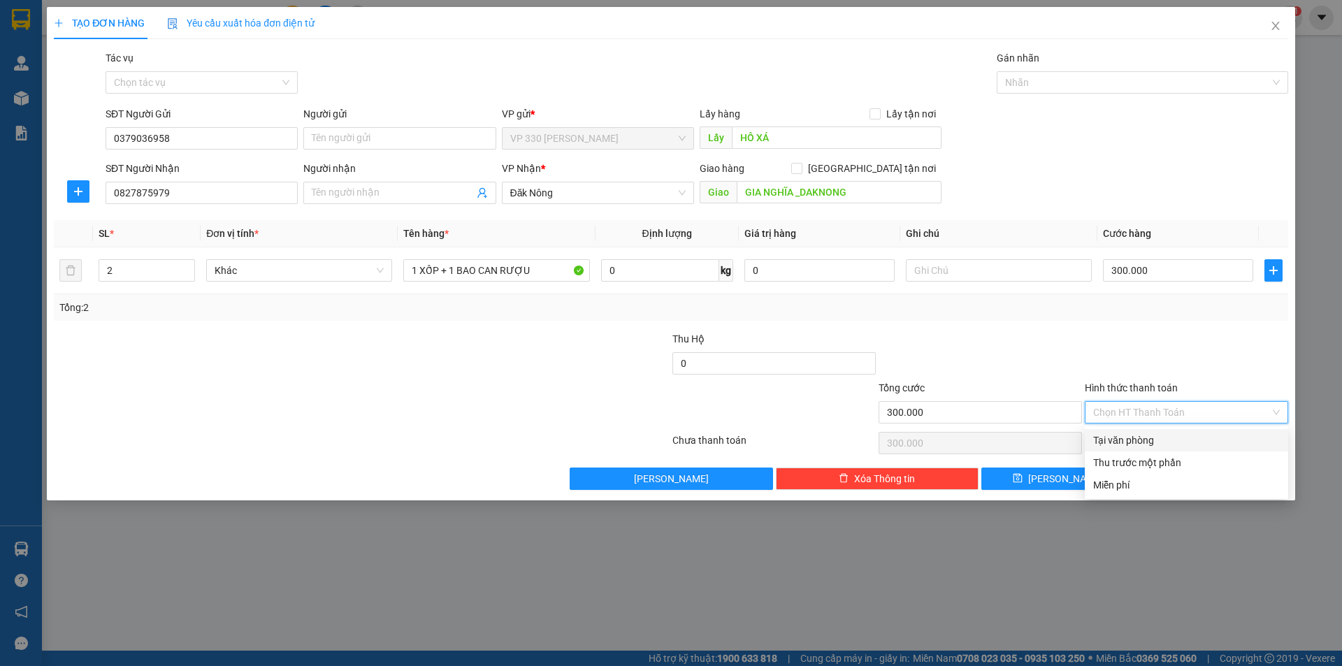
click at [861, 444] on div "Tại văn phòng" at bounding box center [1187, 440] width 187 height 15
type input "0"
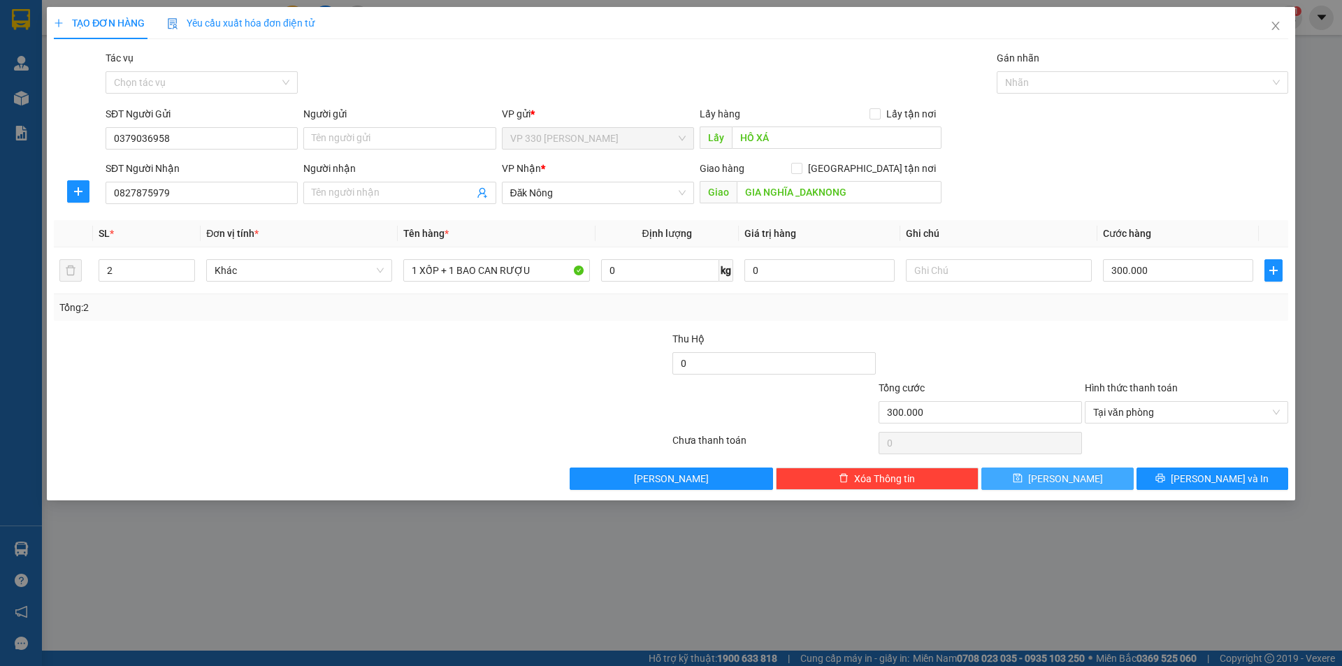
click at [861, 480] on span "[PERSON_NAME]" at bounding box center [1065, 478] width 75 height 15
type input "0"
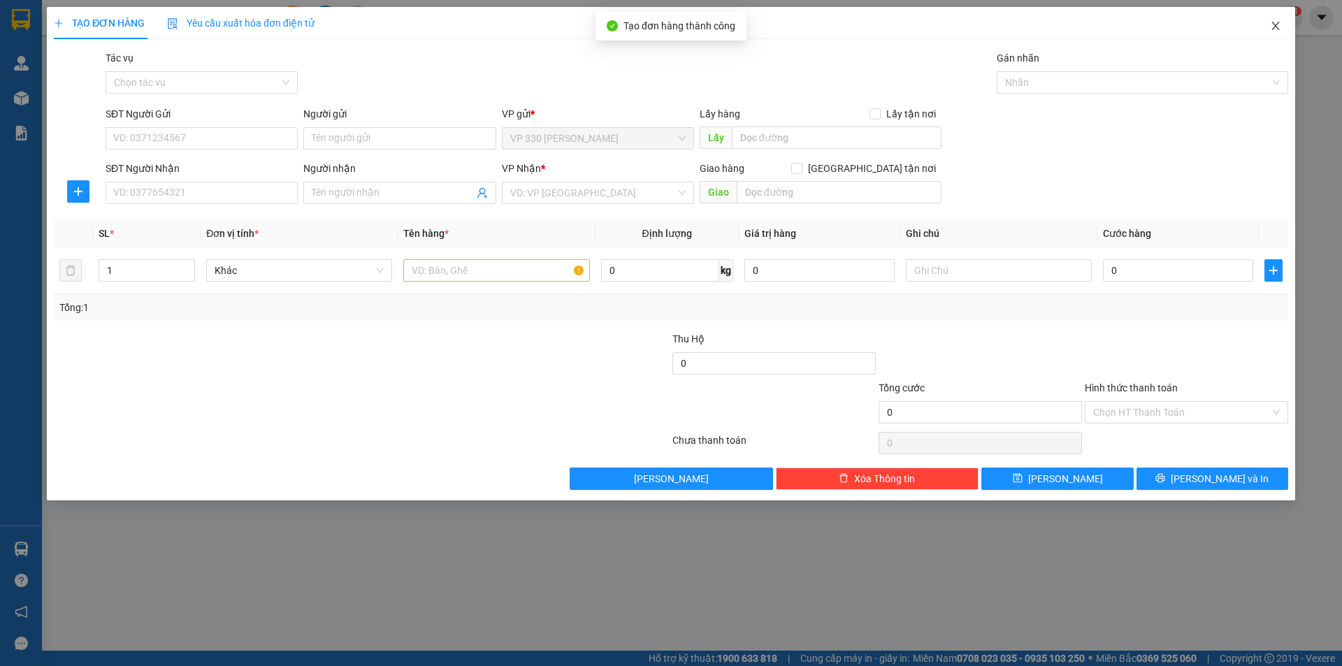
click at [861, 23] on icon "close" at bounding box center [1276, 26] width 8 height 8
